Goal: Transaction & Acquisition: Purchase product/service

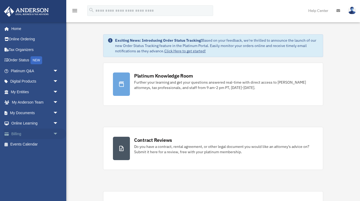
click at [26, 129] on link "Billing arrow_drop_down" at bounding box center [35, 133] width 63 height 11
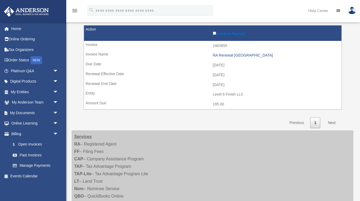
scroll to position [69, 0]
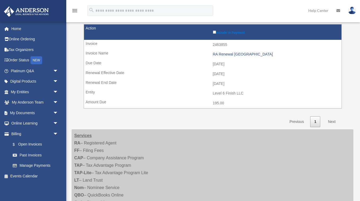
click at [202, 69] on td "2025-10-01" at bounding box center [212, 74] width 257 height 10
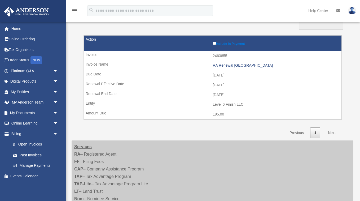
scroll to position [43, 0]
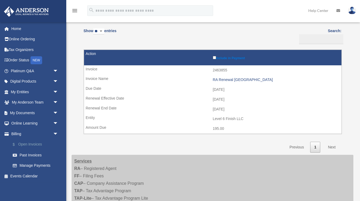
click at [40, 142] on link "$ Open Invoices" at bounding box center [36, 144] width 59 height 11
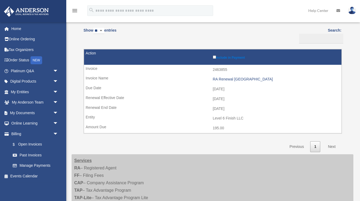
scroll to position [41, 0]
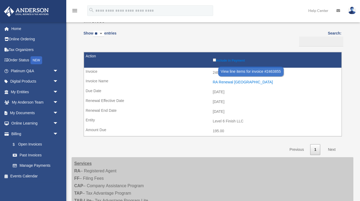
click at [222, 81] on div "RA Renewal TX" at bounding box center [276, 82] width 126 height 5
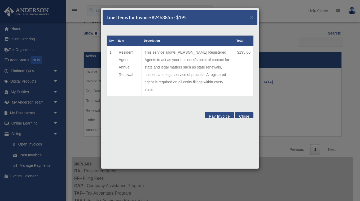
click at [216, 112] on button "Pay Invoice" at bounding box center [219, 115] width 29 height 6
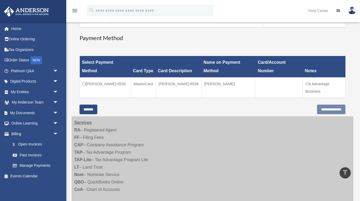
scroll to position [120, 0]
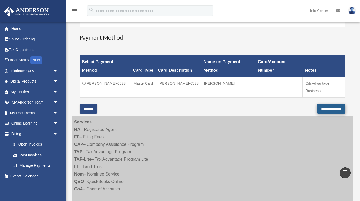
click at [317, 110] on input "**********" at bounding box center [331, 109] width 28 height 10
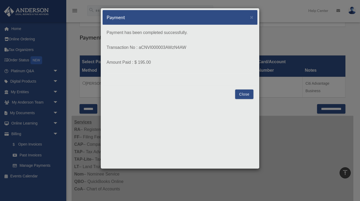
click at [172, 46] on p "Transaction No : aCNVI000003AWzN4AW" at bounding box center [180, 47] width 147 height 7
click at [243, 91] on button "Close" at bounding box center [244, 94] width 18 height 10
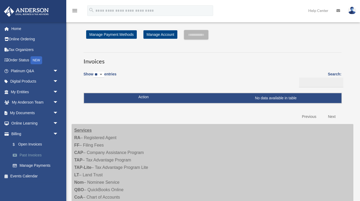
click at [37, 152] on link "Past Invoices" at bounding box center [36, 155] width 59 height 11
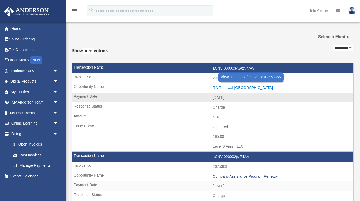
click at [224, 87] on div "RA Renewal [GEOGRAPHIC_DATA]" at bounding box center [282, 87] width 138 height 5
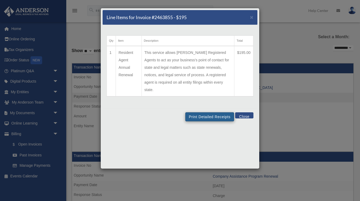
click at [213, 112] on button "Print Detailed Receipts" at bounding box center [209, 116] width 49 height 9
click at [251, 19] on span "×" at bounding box center [251, 17] width 3 height 6
